Goal: Transaction & Acquisition: Book appointment/travel/reservation

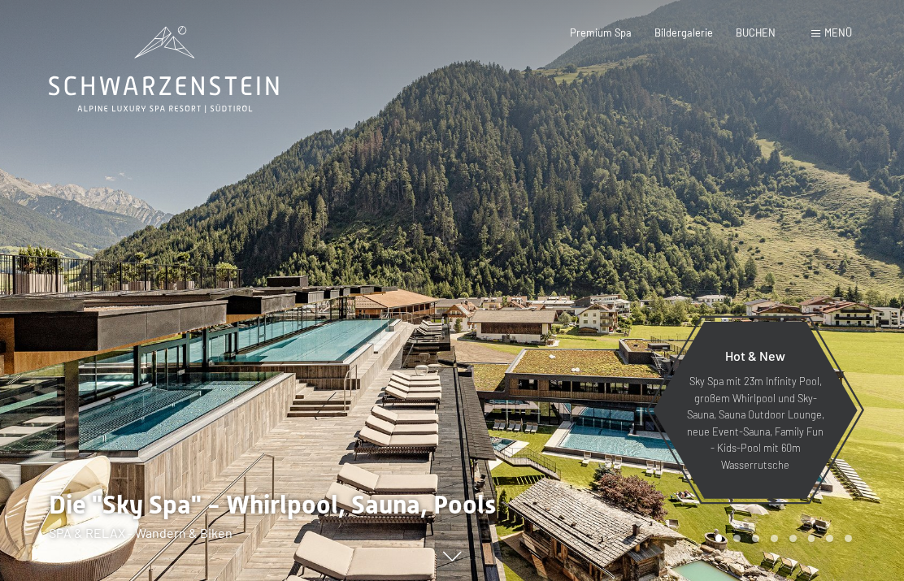
click at [840, 38] on span "Menü" at bounding box center [838, 32] width 28 height 13
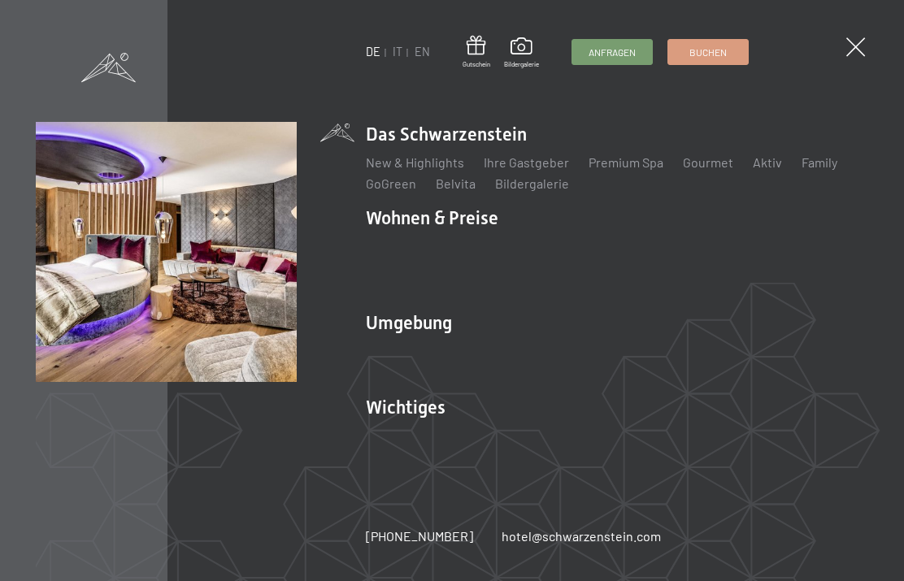
click at [546, 254] on link "Zimmer & Preise" at bounding box center [538, 246] width 94 height 15
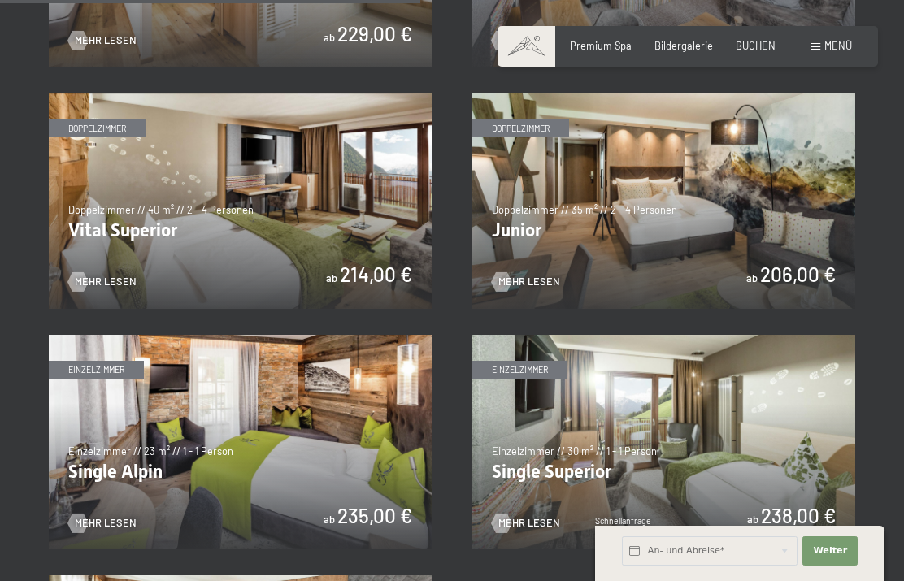
scroll to position [1739, 0]
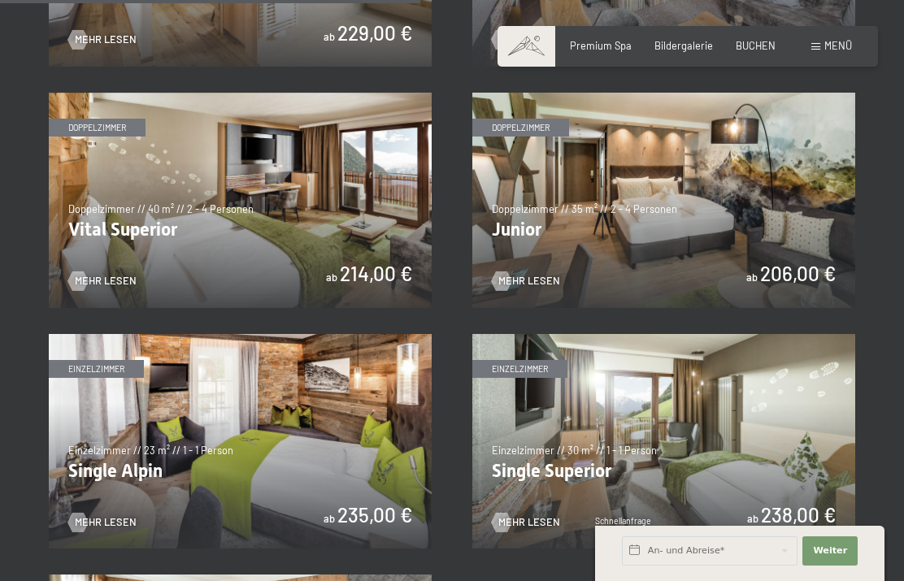
click at [654, 163] on img at bounding box center [663, 200] width 383 height 215
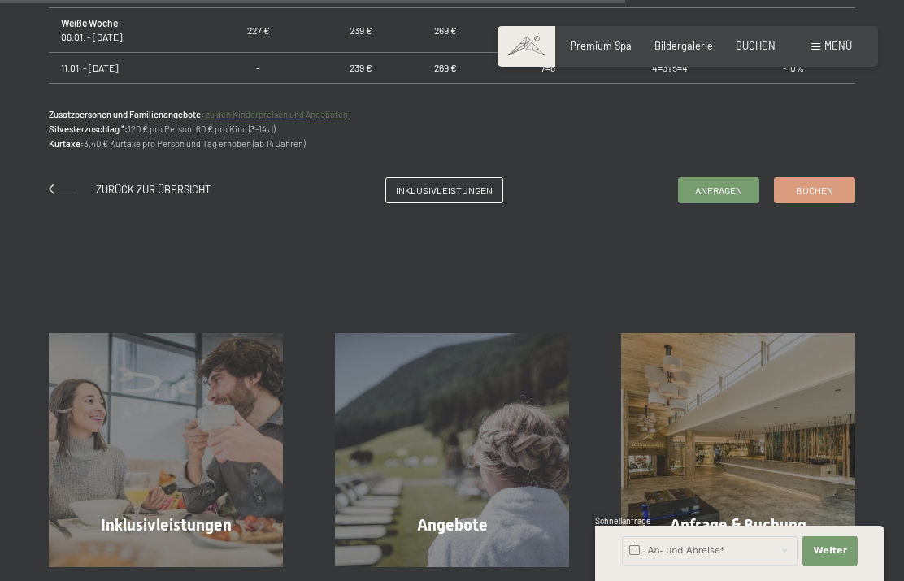
scroll to position [1250, 0]
click at [813, 183] on span "Buchen" at bounding box center [814, 190] width 37 height 14
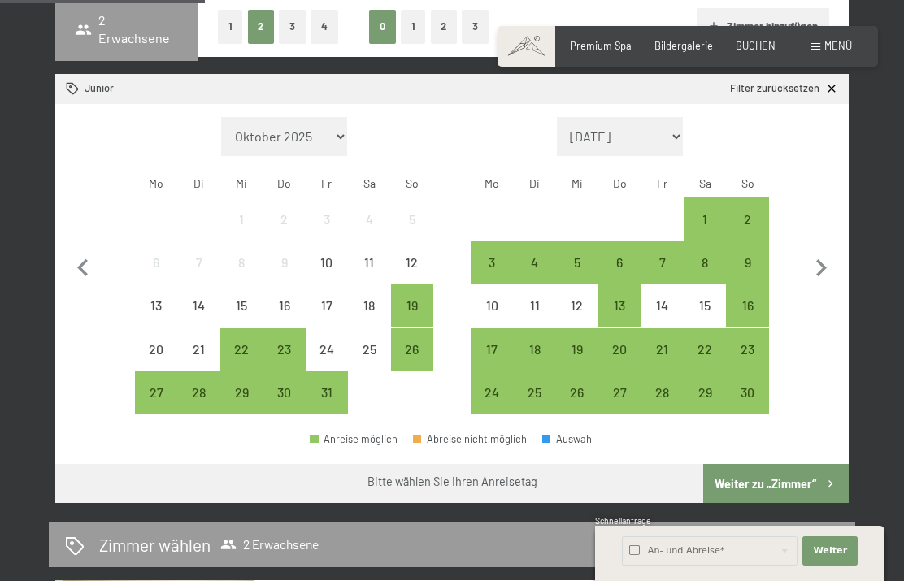
scroll to position [396, 0]
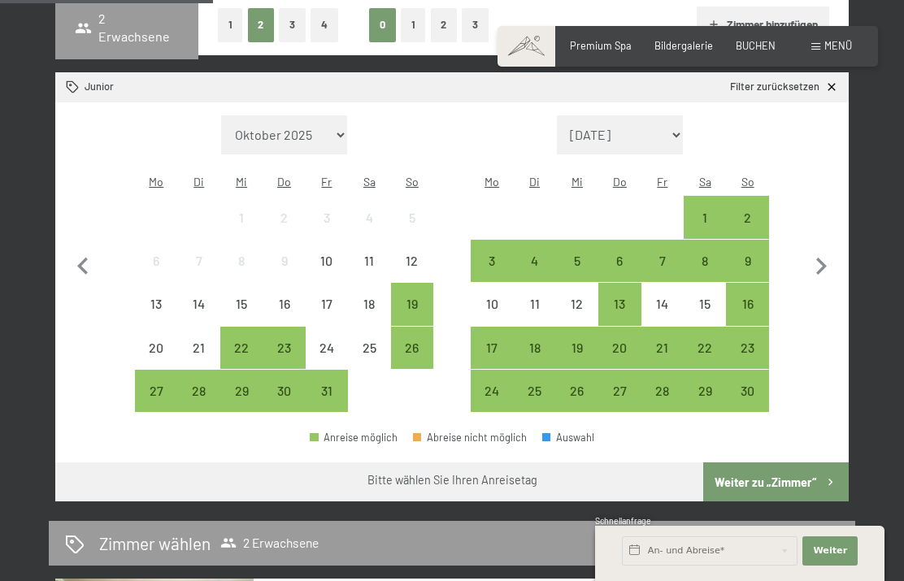
click at [830, 262] on icon "button" at bounding box center [821, 267] width 34 height 34
select select "[DATE]"
select select "2025-12-01"
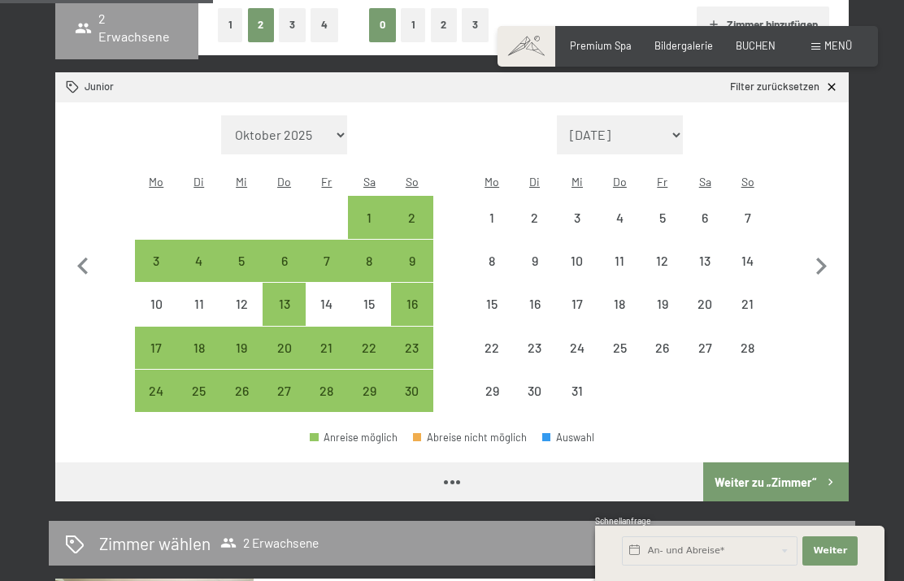
select select "2025-11-01"
select select "2025-12-01"
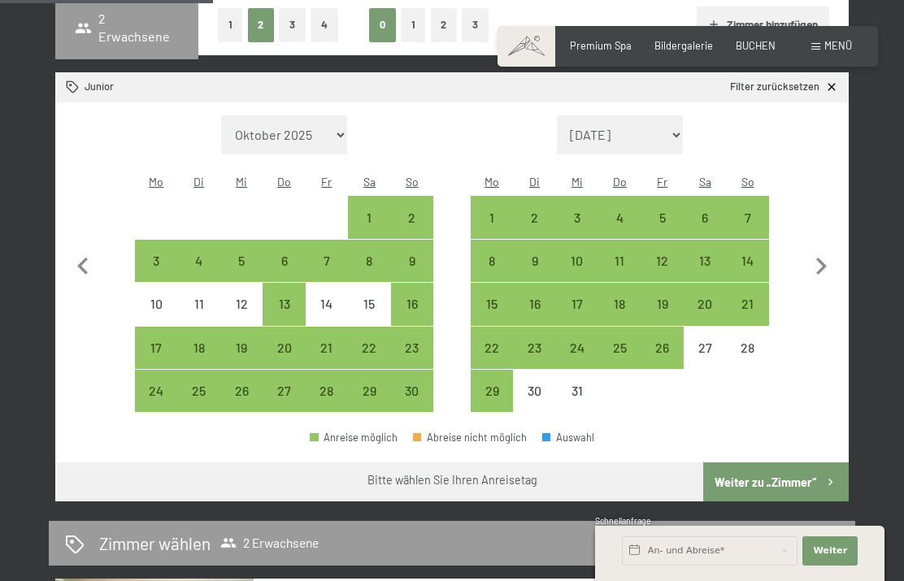
click at [497, 341] on div "22" at bounding box center [491, 360] width 39 height 39
select select "2025-11-01"
select select "2025-12-01"
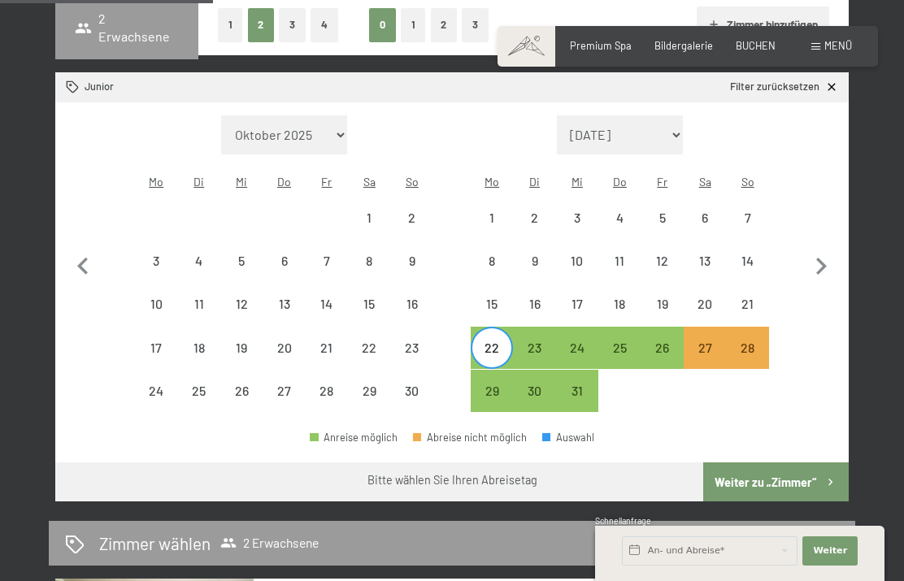
click at [708, 344] on div "27" at bounding box center [704, 360] width 39 height 39
select select "2025-11-01"
select select "[DATE]"
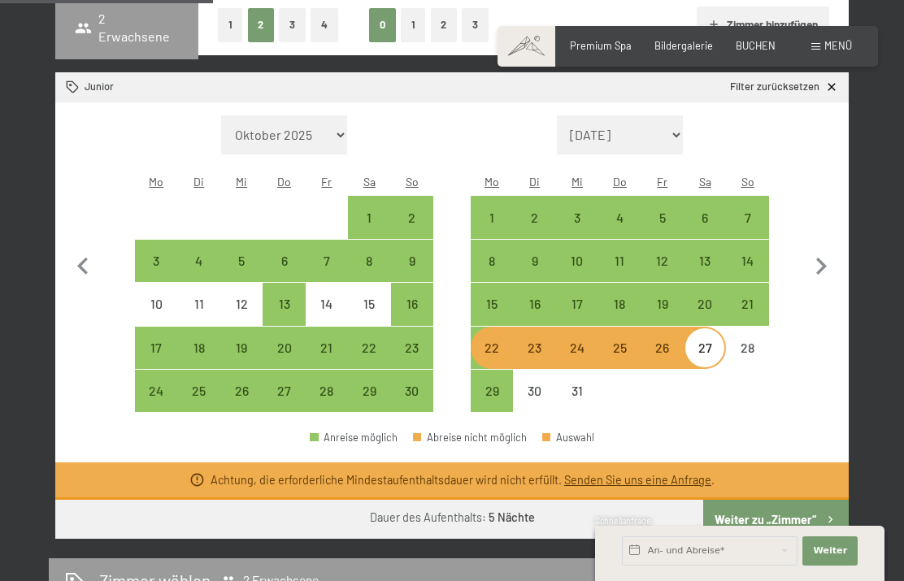
click at [778, 403] on div "Monat/Jahr Oktober 2025 November 2025 Dezember 2025 Januar 2026 Februar 2026 Mä…" at bounding box center [451, 264] width 745 height 298
click at [710, 297] on div "20" at bounding box center [704, 316] width 39 height 39
select select "[DATE]"
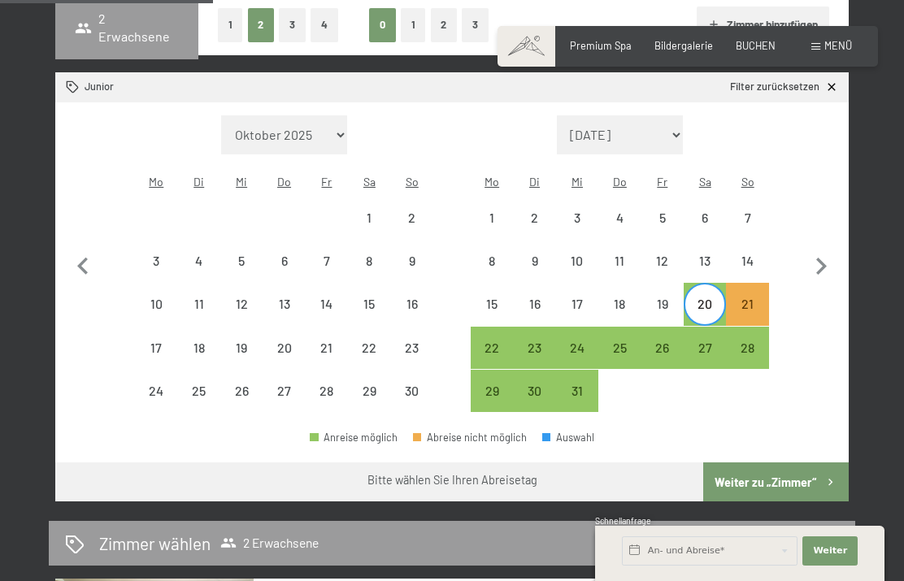
click at [755, 299] on div "21" at bounding box center [746, 316] width 39 height 39
select select "[DATE]"
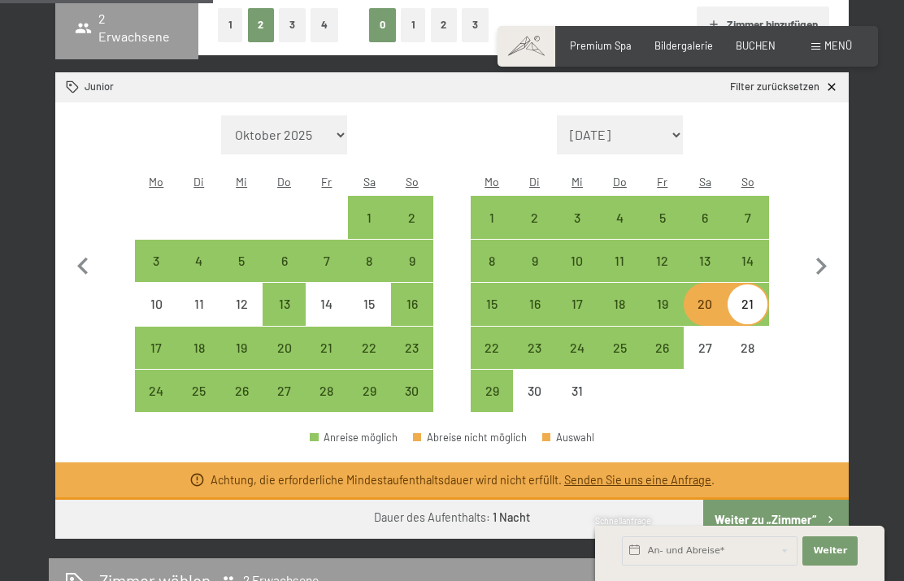
click at [666, 341] on div "26" at bounding box center [662, 360] width 39 height 39
select select "[DATE]"
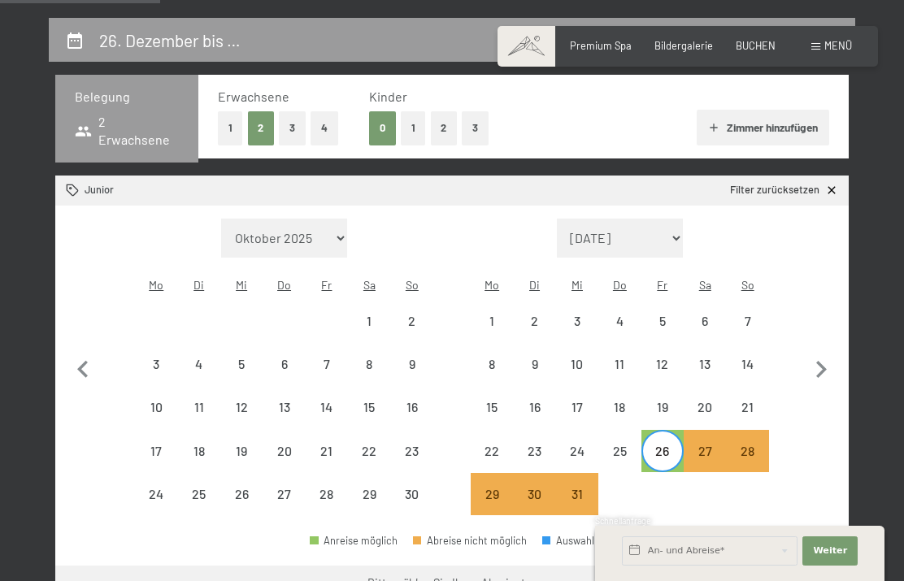
scroll to position [298, 0]
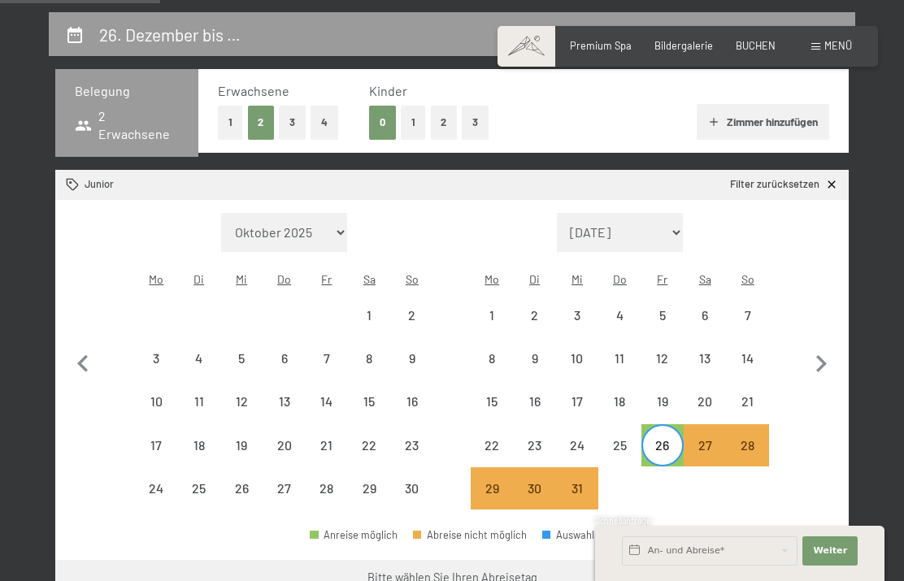
click at [497, 439] on div "22" at bounding box center [491, 458] width 39 height 39
select select "[DATE]"
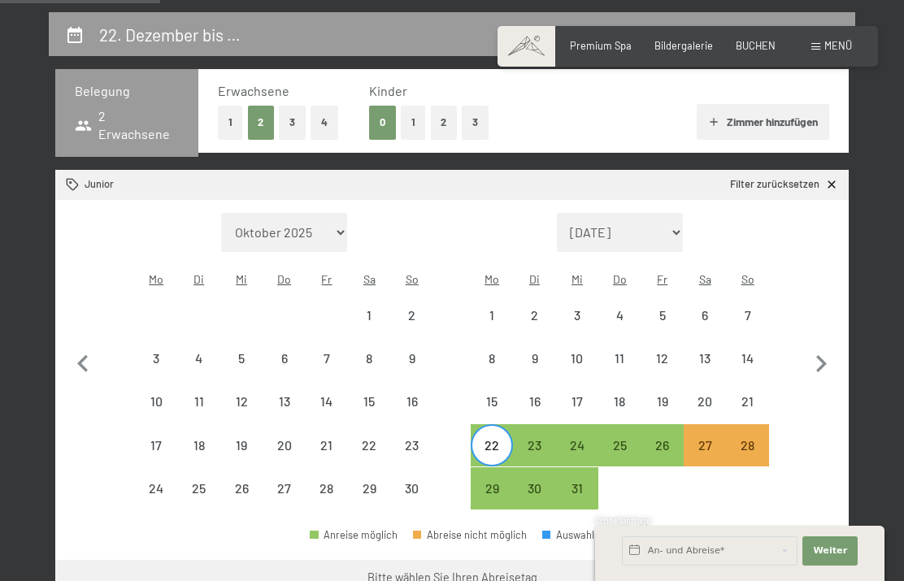
click at [672, 439] on div "26" at bounding box center [662, 458] width 39 height 39
select select "[DATE]"
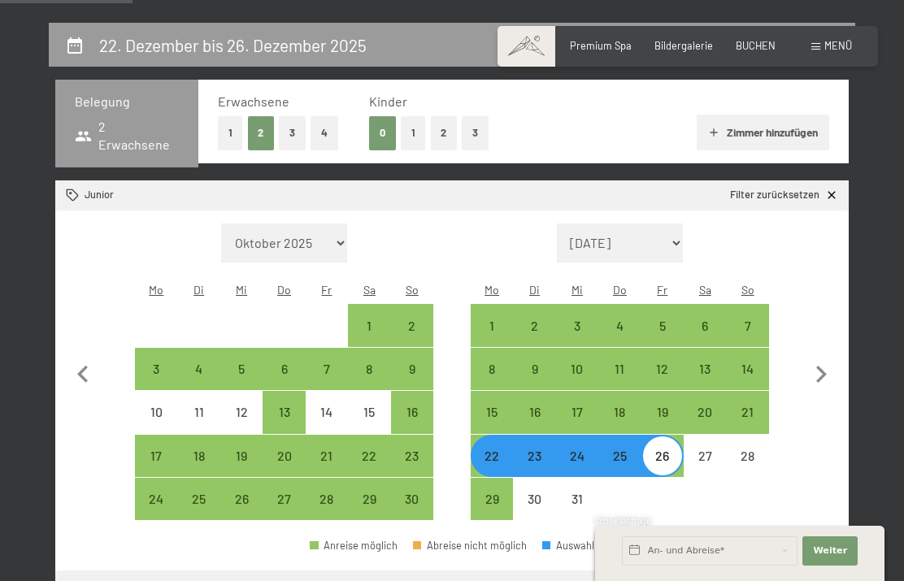
scroll to position [297, 0]
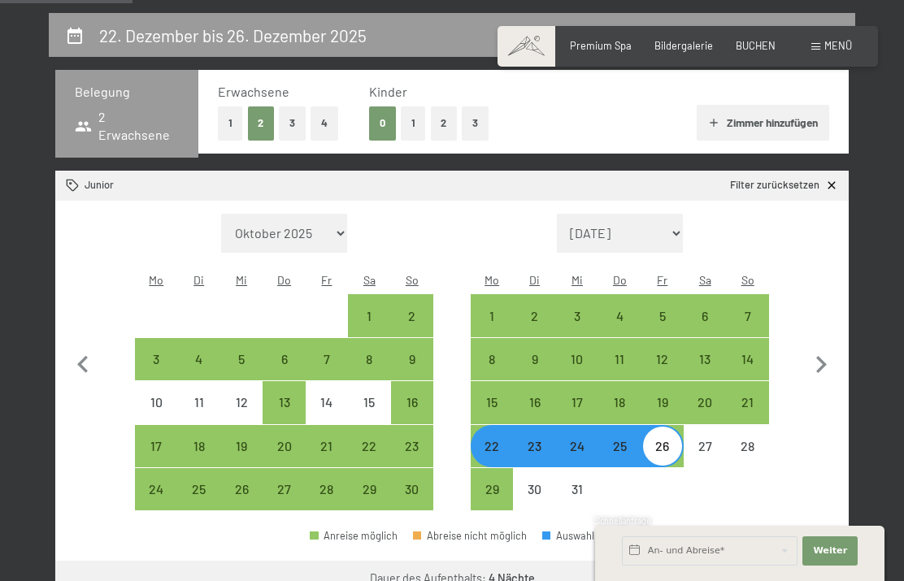
click at [716, 397] on div "20" at bounding box center [704, 415] width 39 height 39
select select "[DATE]"
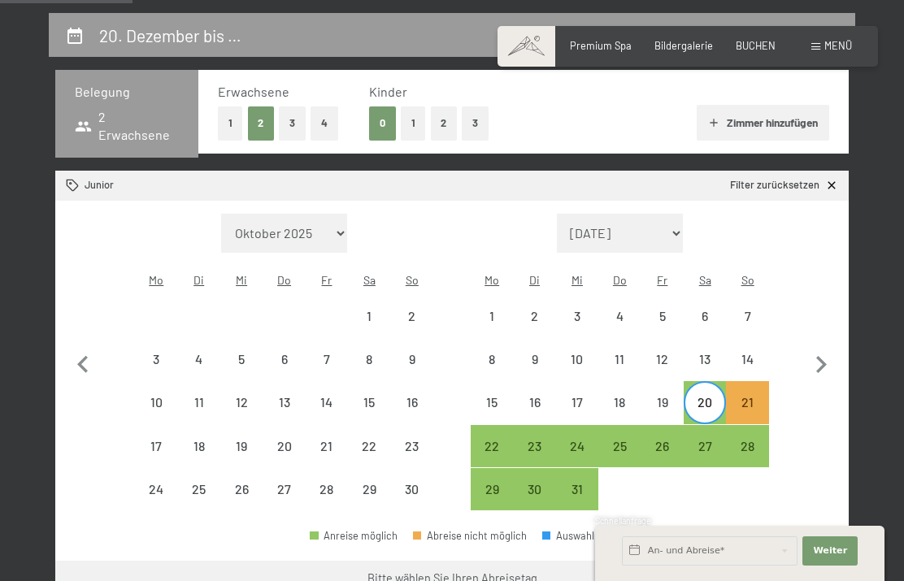
click at [636, 440] on div "25" at bounding box center [619, 459] width 39 height 39
select select "[DATE]"
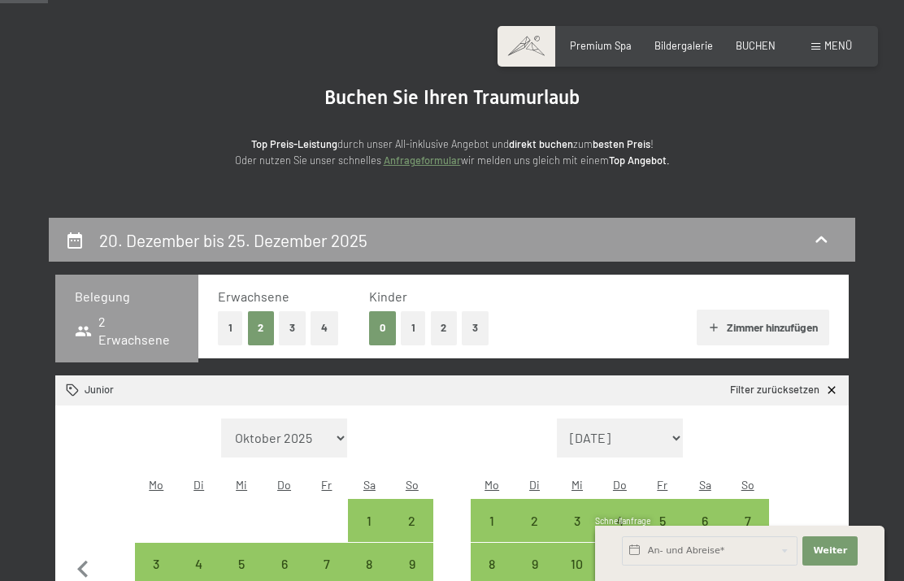
scroll to position [85, 0]
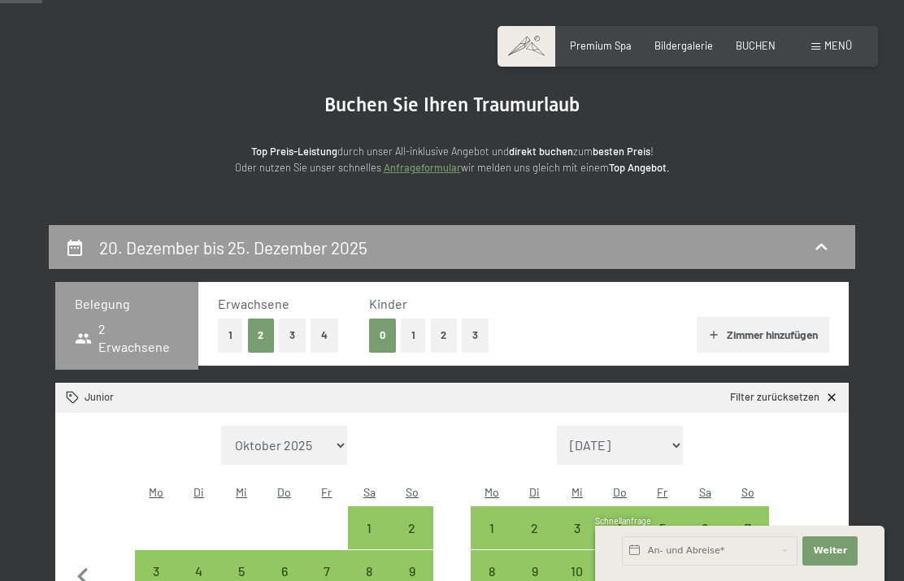
click at [840, 51] on span "Menü" at bounding box center [838, 45] width 28 height 13
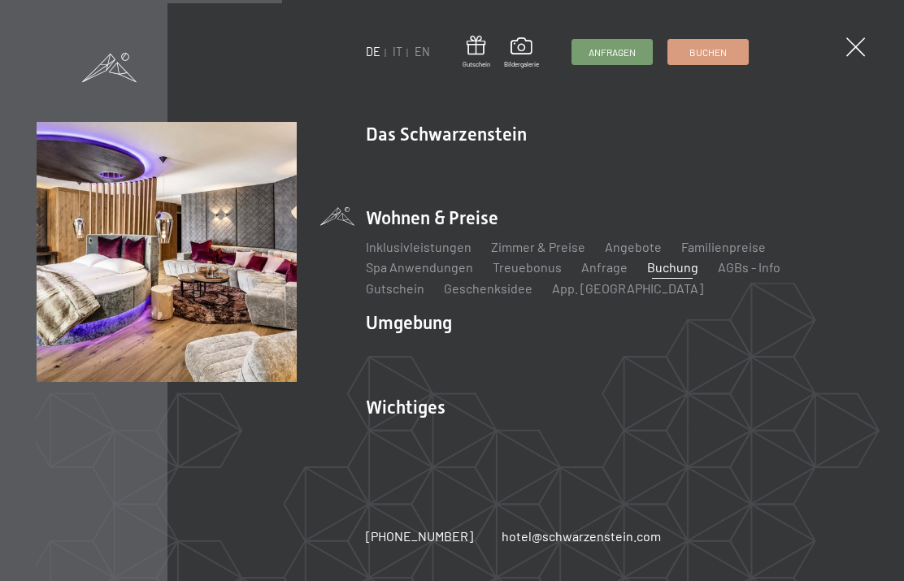
scroll to position [567, 0]
click at [639, 254] on link "Angebote" at bounding box center [633, 246] width 57 height 15
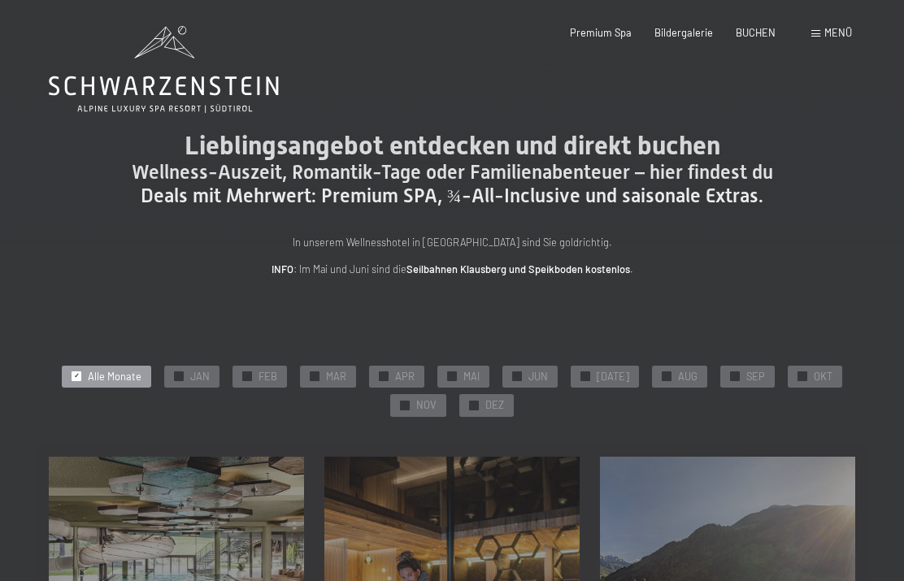
click at [497, 409] on span "DEZ" at bounding box center [494, 405] width 19 height 15
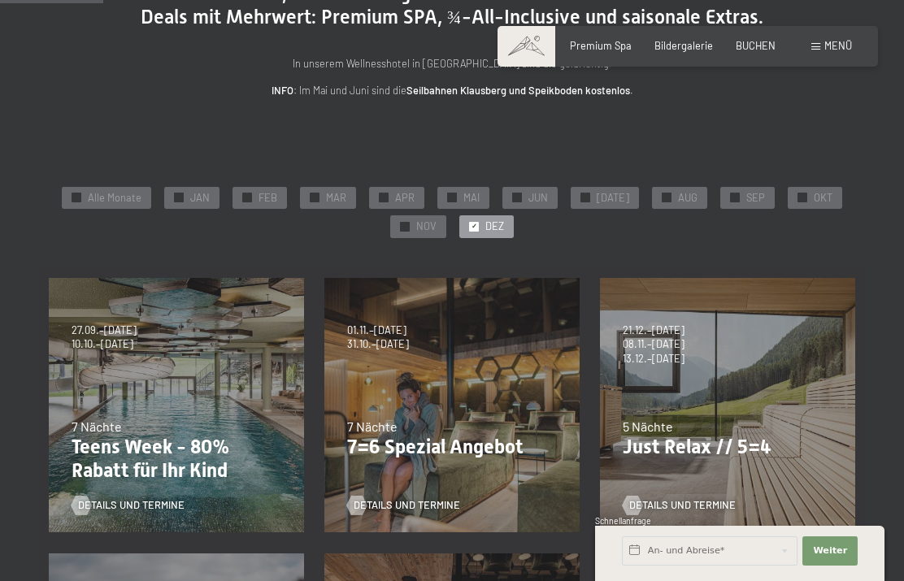
scroll to position [180, 0]
click at [712, 422] on div "5 Nächte" at bounding box center [728, 426] width 210 height 18
click at [684, 351] on span "13.12.–25.12.2026" at bounding box center [654, 358] width 62 height 15
click at [713, 505] on span "Details und Termine" at bounding box center [682, 504] width 106 height 15
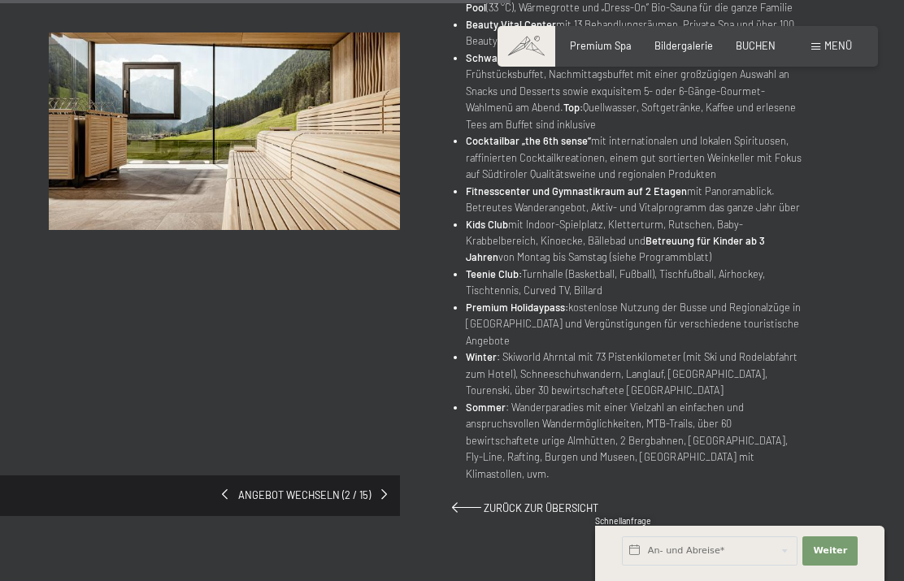
scroll to position [882, 0]
click at [674, 566] on input "text" at bounding box center [710, 550] width 176 height 29
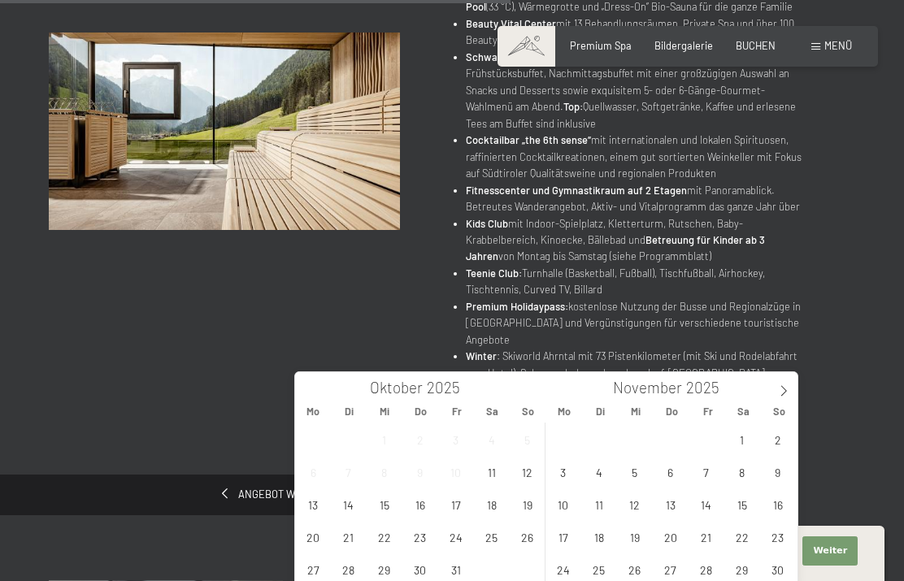
click at [785, 388] on icon at bounding box center [783, 390] width 11 height 11
click at [789, 506] on span "21" at bounding box center [778, 505] width 32 height 32
click at [716, 538] on span "26" at bounding box center [706, 537] width 32 height 32
type input "So. 21.12.2025 - Fr. 26.12.2025"
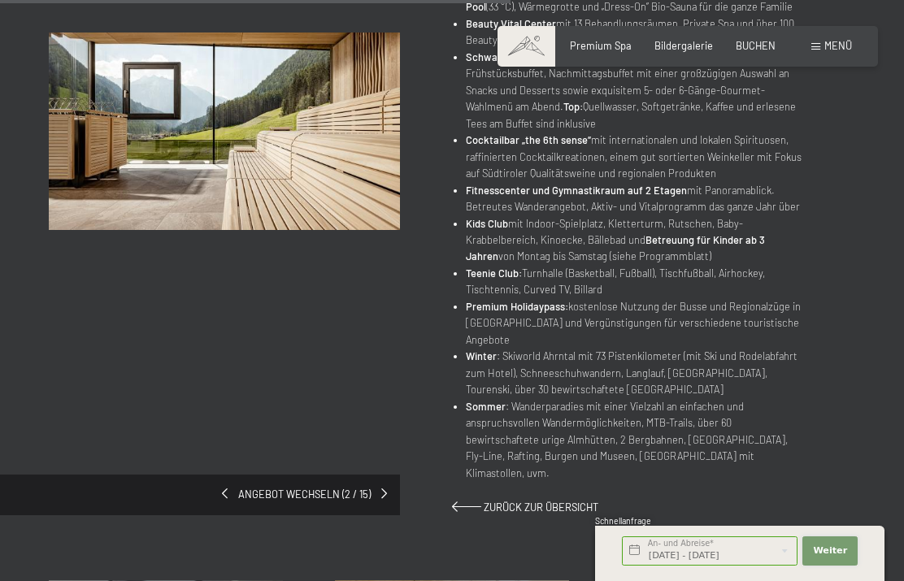
click at [845, 558] on span "Weiter" at bounding box center [830, 551] width 34 height 13
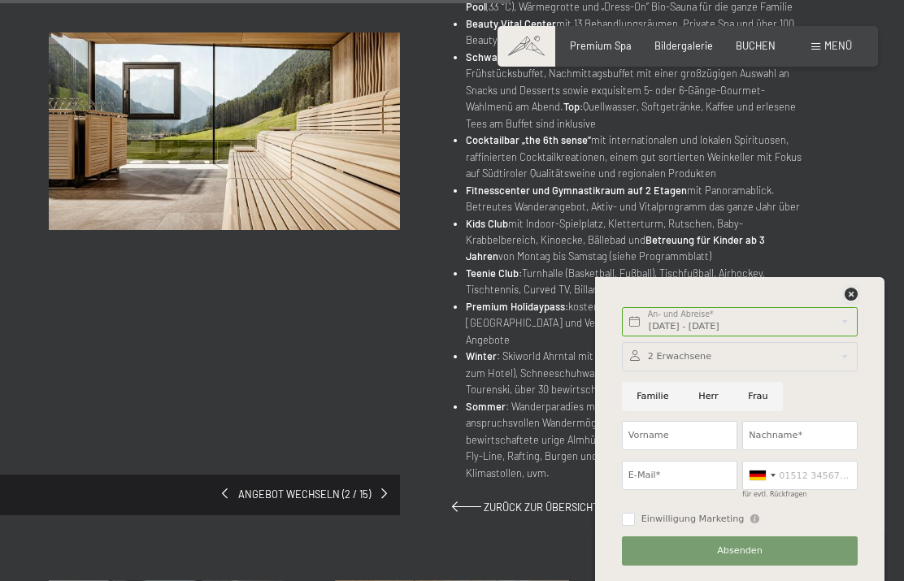
click at [855, 301] on icon at bounding box center [851, 294] width 13 height 13
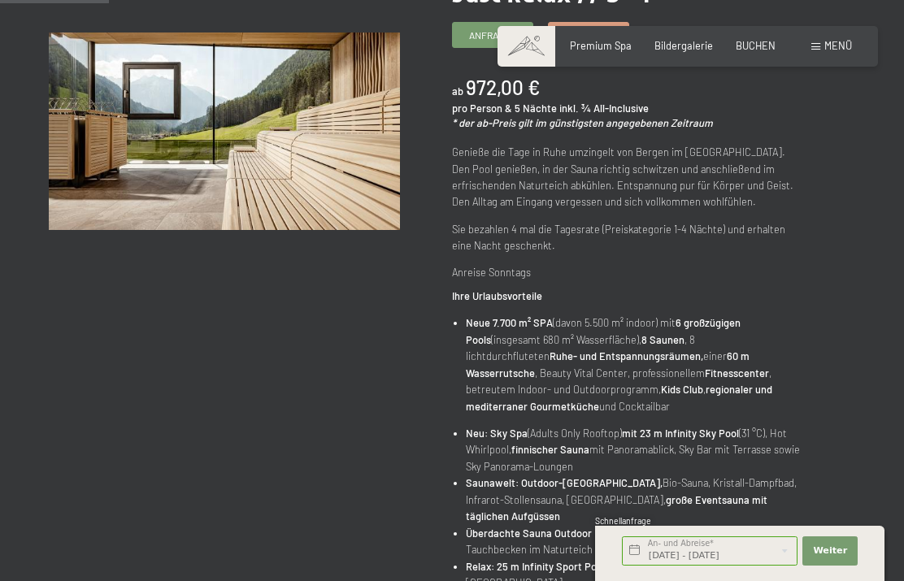
scroll to position [186, 0]
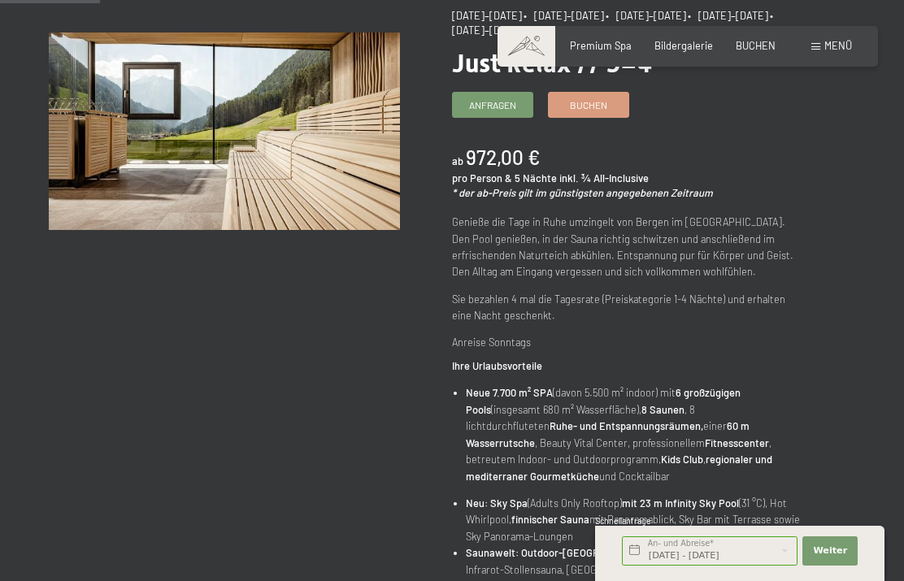
click at [758, 47] on span "BUCHEN" at bounding box center [756, 45] width 40 height 13
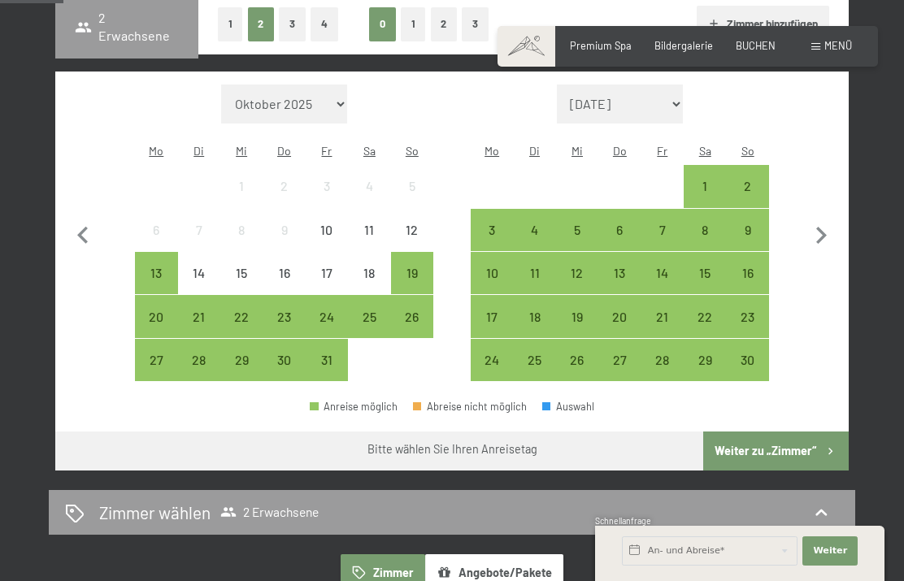
scroll to position [396, 0]
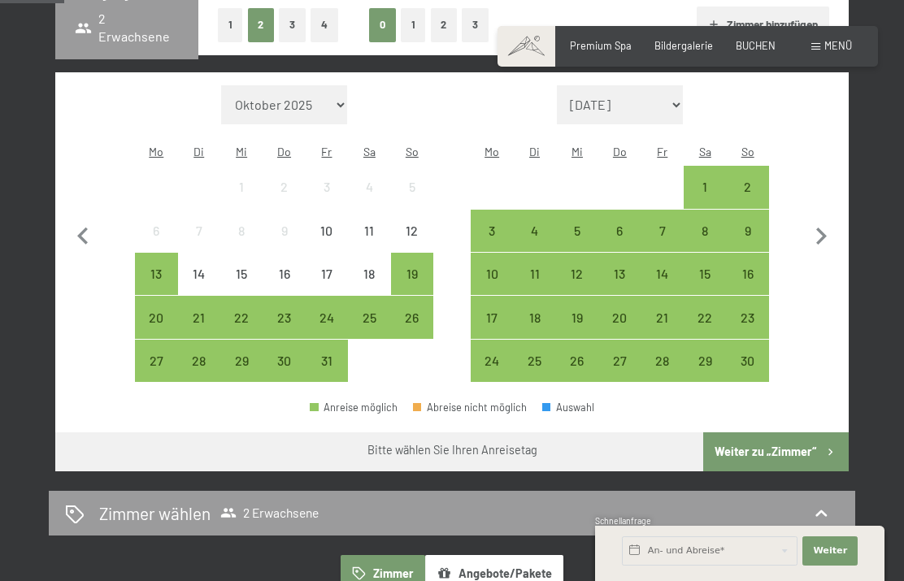
click at [832, 229] on icon "button" at bounding box center [821, 236] width 34 height 34
select select "[DATE]"
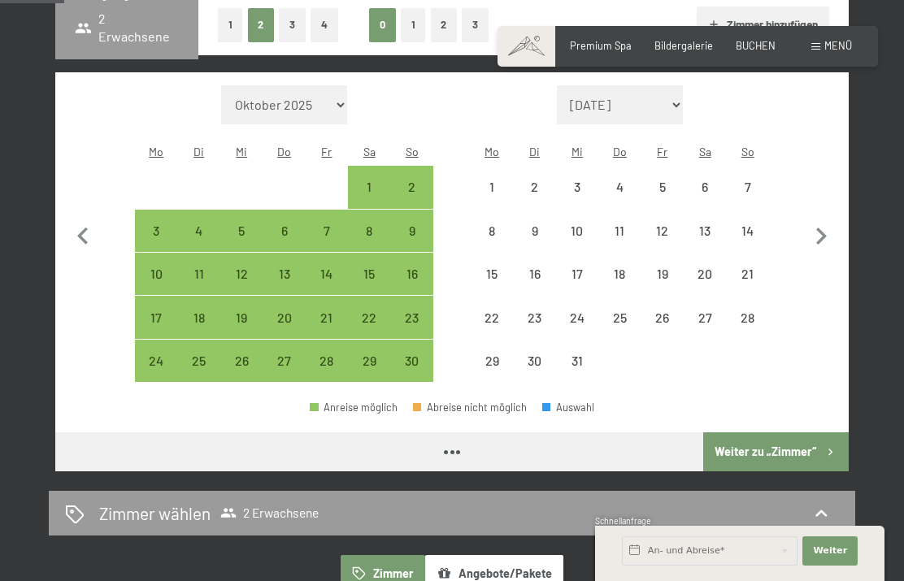
select select "[DATE]"
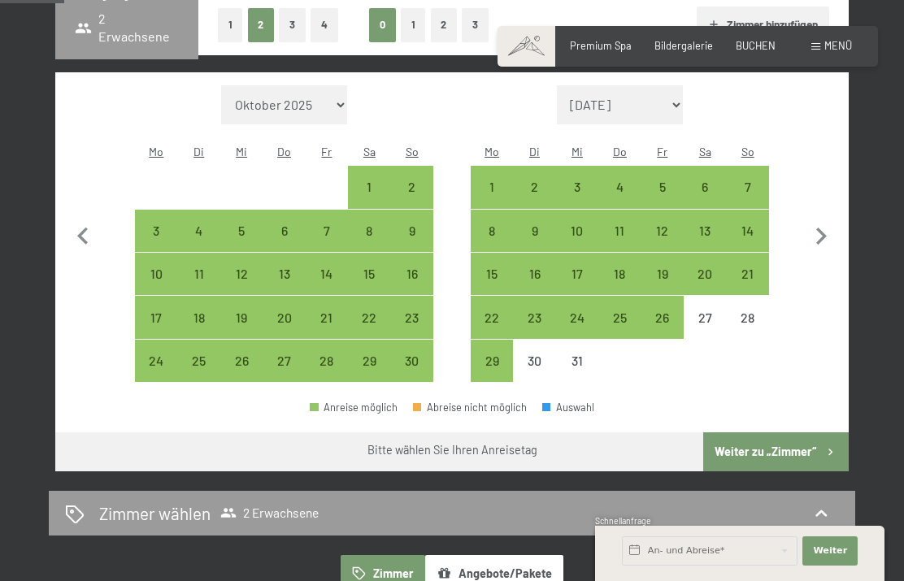
click at [757, 269] on div "21" at bounding box center [746, 286] width 39 height 39
select select "[DATE]"
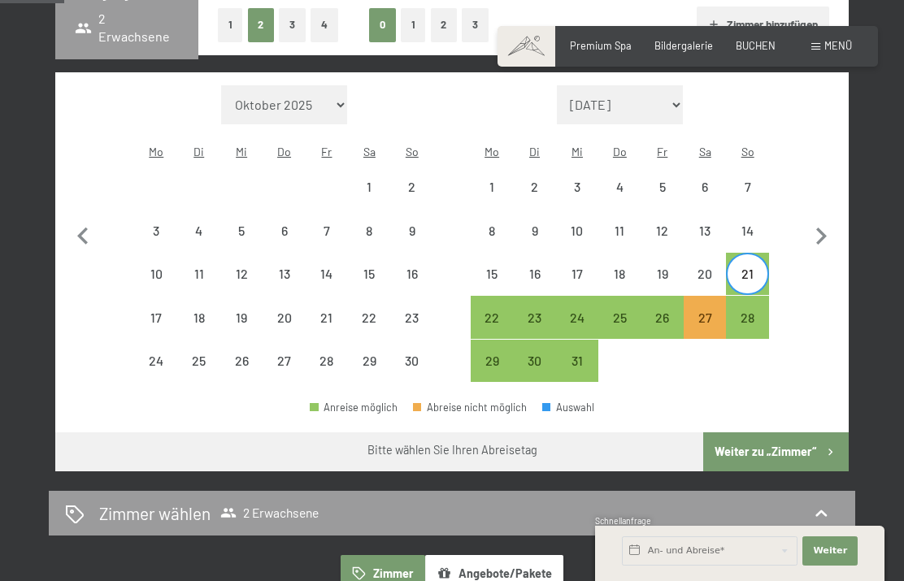
click at [669, 311] on div "26" at bounding box center [662, 330] width 39 height 39
select select "[DATE]"
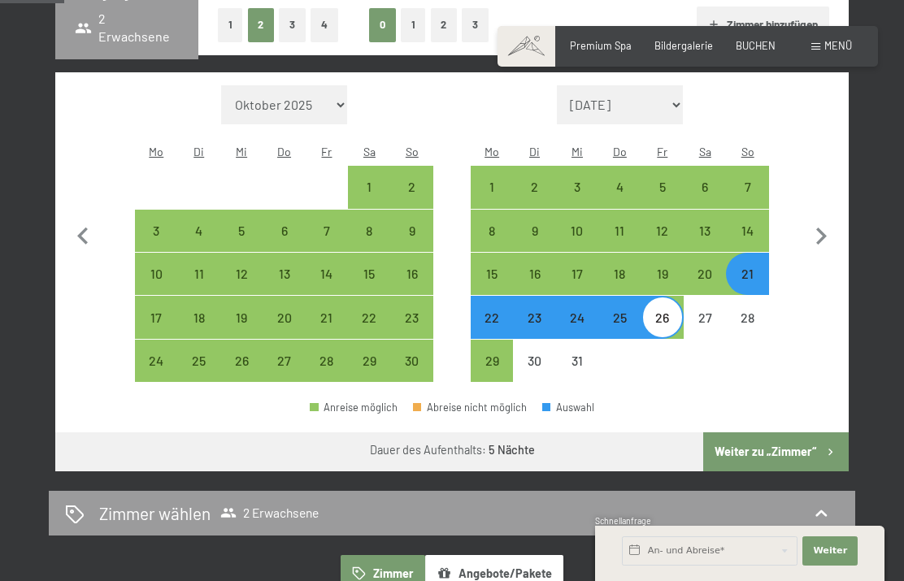
click at [748, 443] on button "Weiter zu „Zimmer“" at bounding box center [775, 451] width 145 height 39
select select "[DATE]"
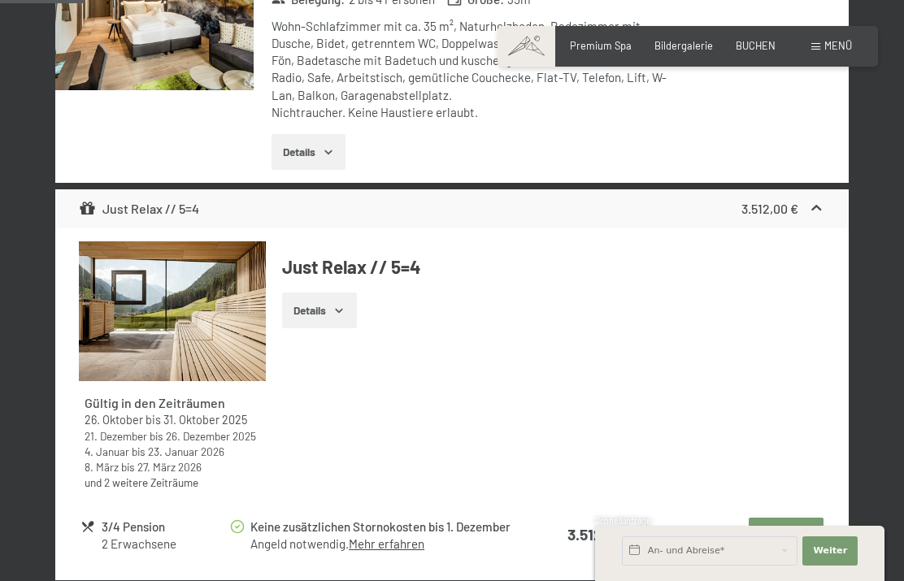
scroll to position [552, 0]
